Goal: Download file/media

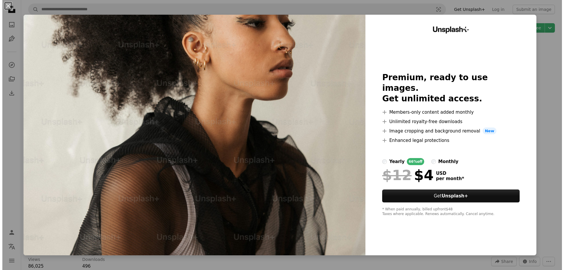
scroll to position [617, 0]
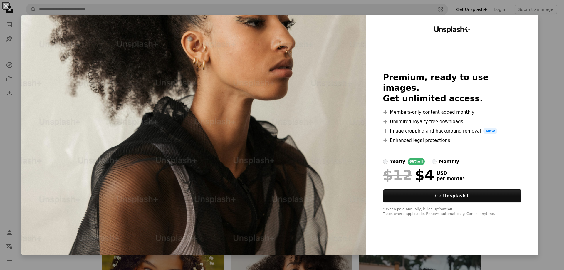
click at [544, 34] on div "An X shape Unsplash+ Premium, ready to use images. Get unlimited access. A plus…" at bounding box center [282, 135] width 564 height 270
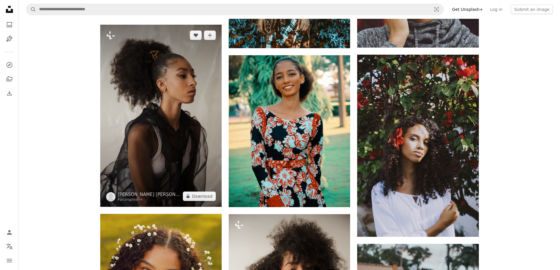
click at [157, 99] on img at bounding box center [160, 116] width 121 height 182
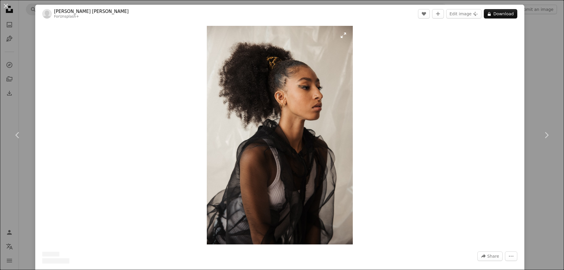
click at [273, 91] on img "Zoom in on this image" at bounding box center [280, 135] width 146 height 219
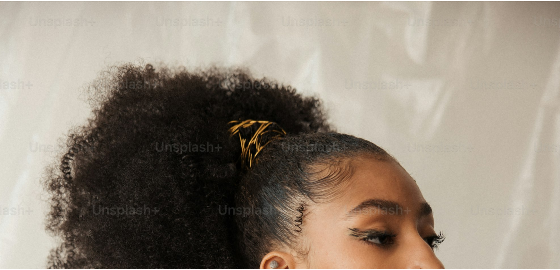
scroll to position [282, 0]
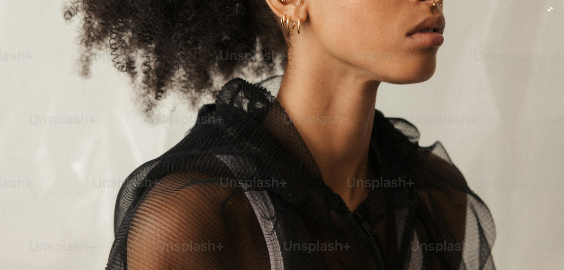
drag, startPoint x: 273, startPoint y: 91, endPoint x: 273, endPoint y: 74, distance: 17.0
click at [273, 74] on img "Zoom out on this image" at bounding box center [282, 141] width 565 height 847
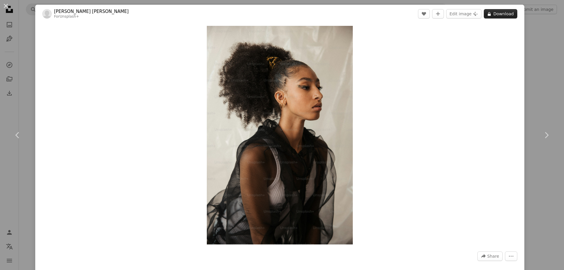
click at [504, 12] on button "A lock Download" at bounding box center [500, 13] width 33 height 9
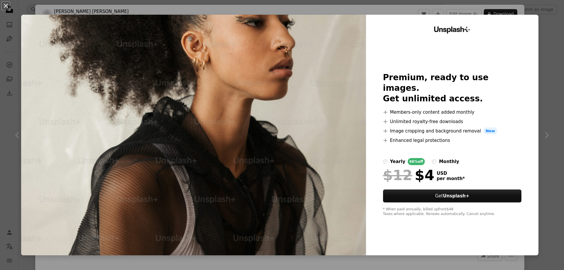
click at [545, 62] on div "An X shape Unsplash+ Premium, ready to use images. Get unlimited access. A plus…" at bounding box center [282, 135] width 564 height 270
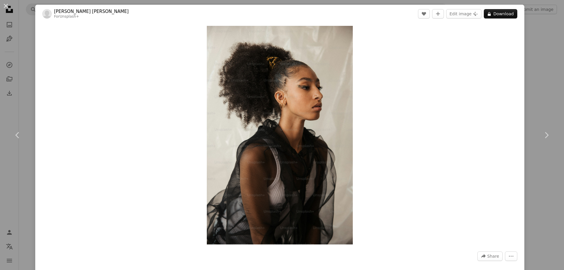
click at [537, 91] on div "An X shape Chevron left Chevron right Matelli [PERSON_NAME] For Unsplash+ A hea…" at bounding box center [282, 135] width 564 height 270
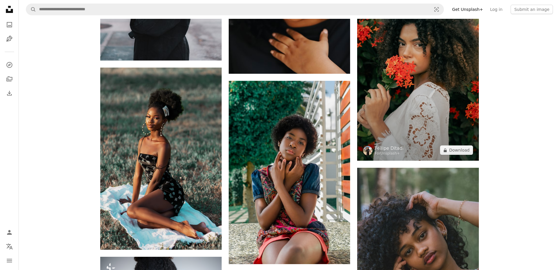
scroll to position [1322, 0]
